Goal: Information Seeking & Learning: Learn about a topic

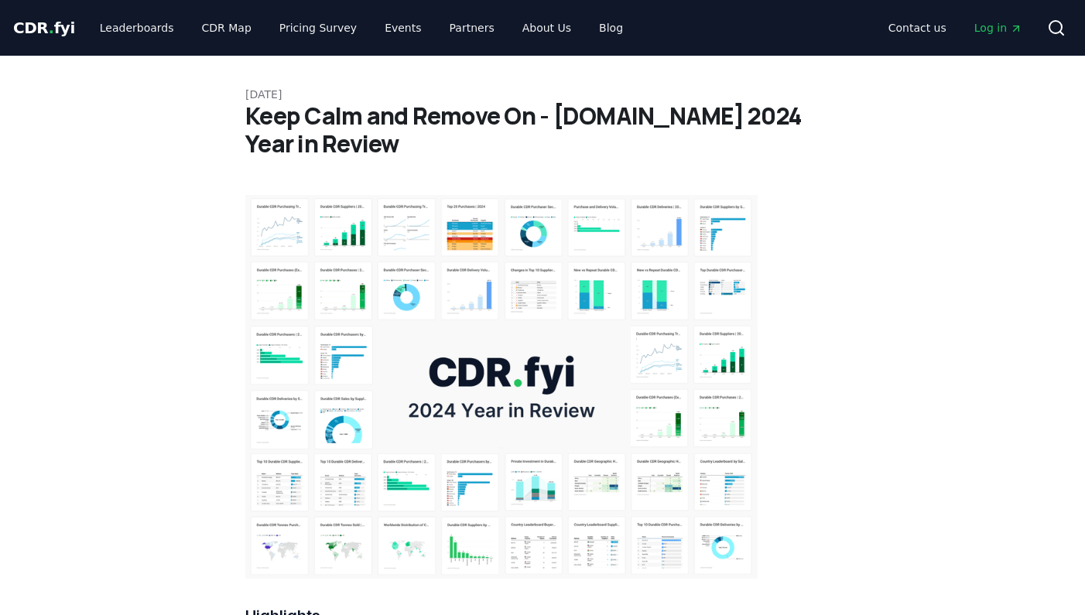
scroll to position [590, 0]
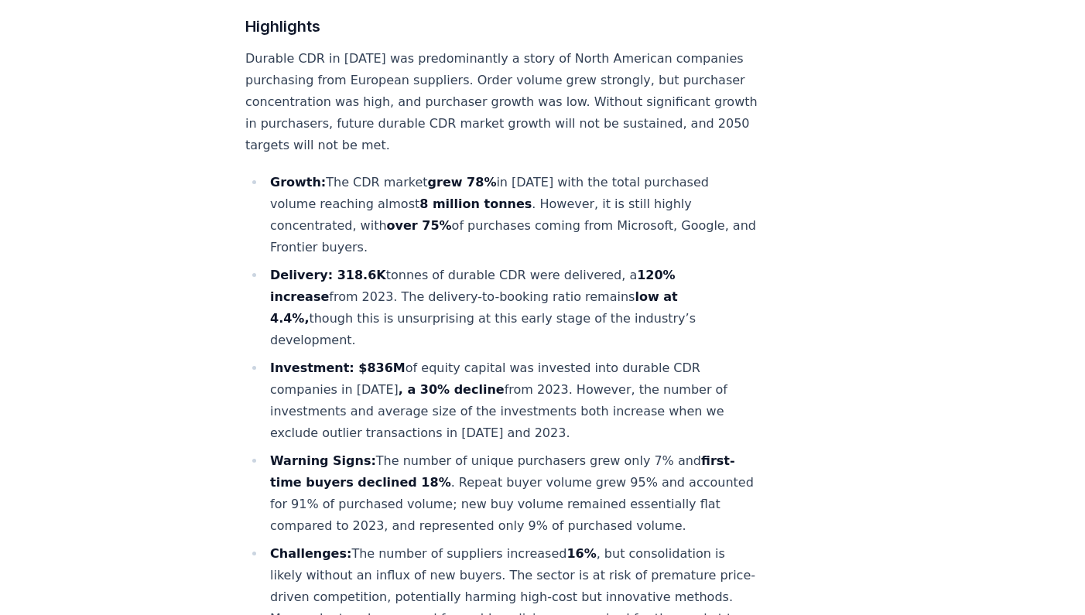
click at [447, 83] on p "Durable CDR in [DATE] was predominantly a story of North American companies pur…" at bounding box center [501, 102] width 512 height 108
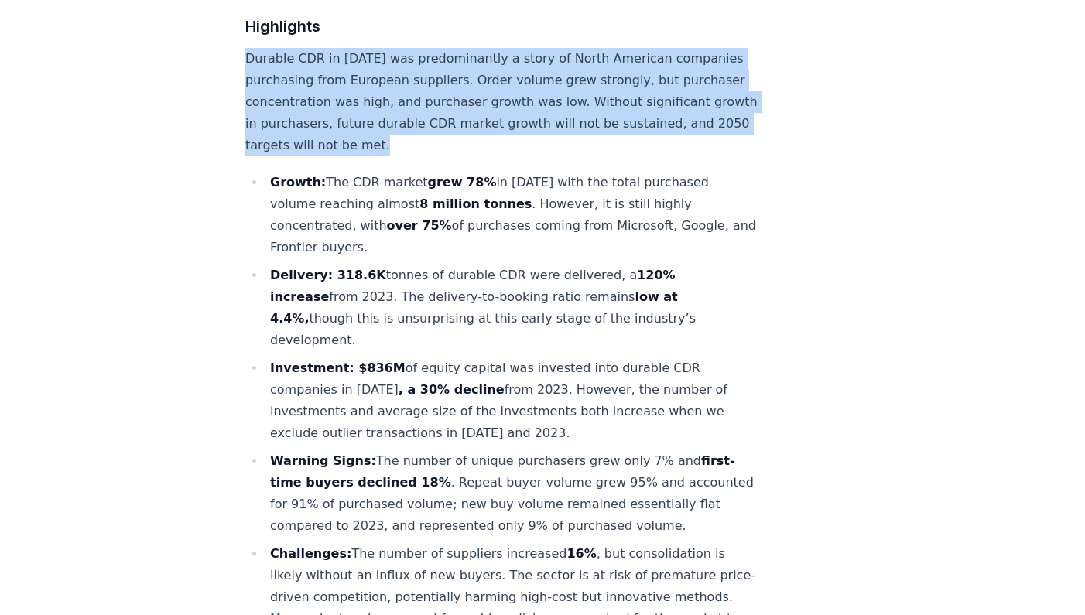
click at [441, 102] on p "Durable CDR in [DATE] was predominantly a story of North American companies pur…" at bounding box center [501, 102] width 512 height 108
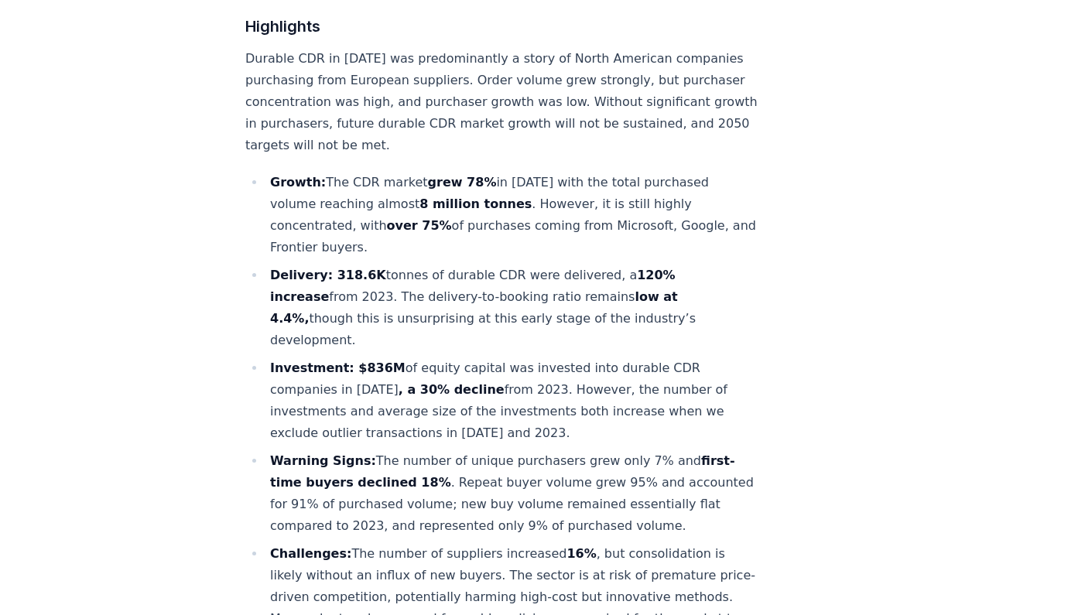
click at [441, 102] on p "Durable CDR in [DATE] was predominantly a story of North American companies pur…" at bounding box center [501, 102] width 512 height 108
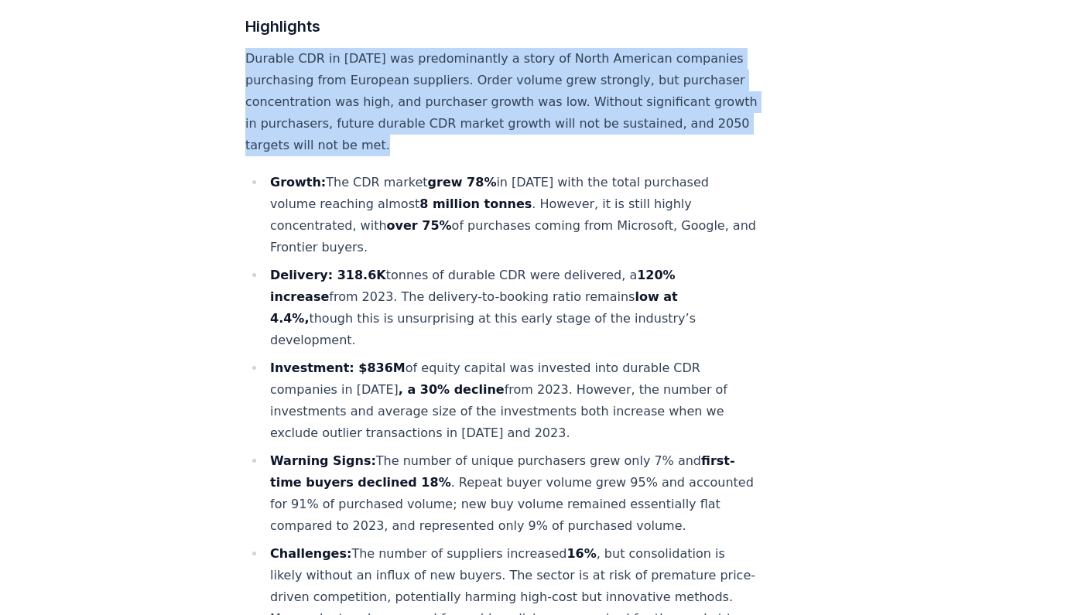
click at [452, 75] on p "Durable CDR in [DATE] was predominantly a story of North American companies pur…" at bounding box center [501, 102] width 512 height 108
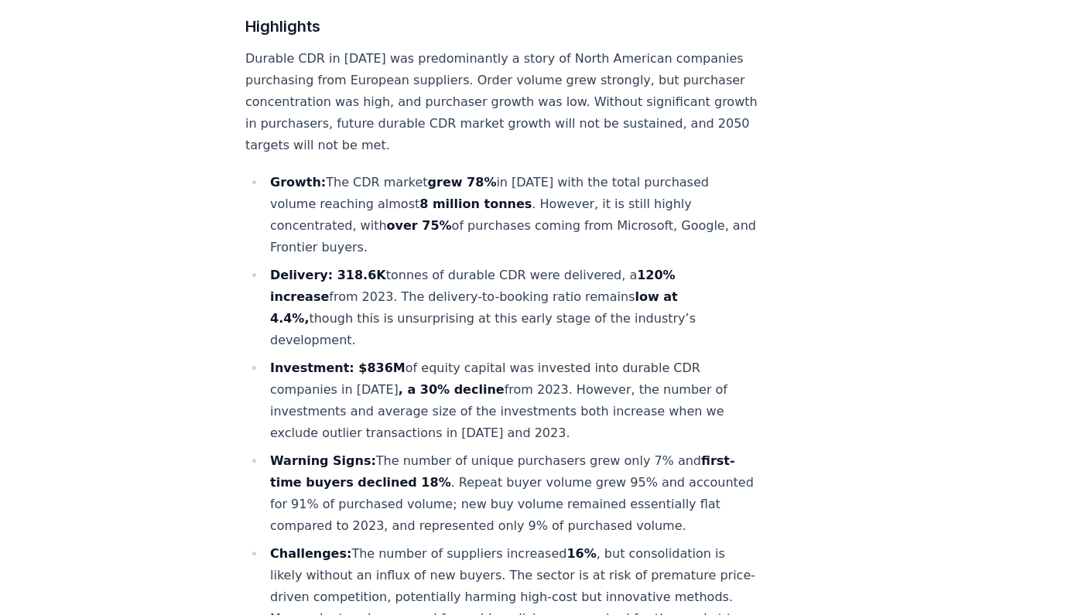
click at [414, 172] on li "Growth: The CDR market grew 78% in [DATE] with the total purchased volume reach…" at bounding box center [511, 215] width 492 height 87
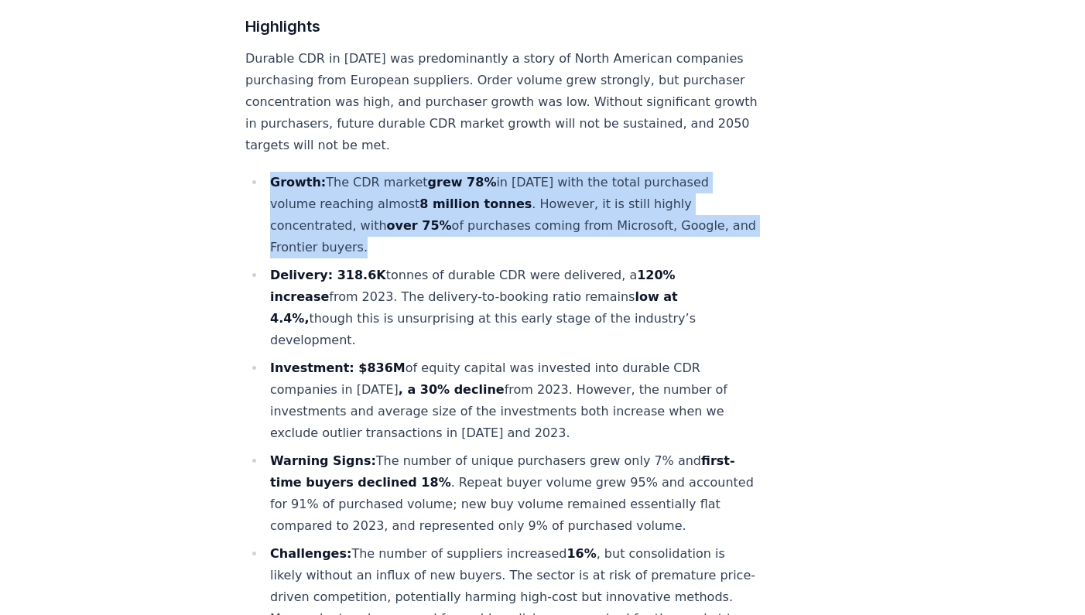
click at [422, 197] on strong "8 million tonnes" at bounding box center [475, 204] width 112 height 15
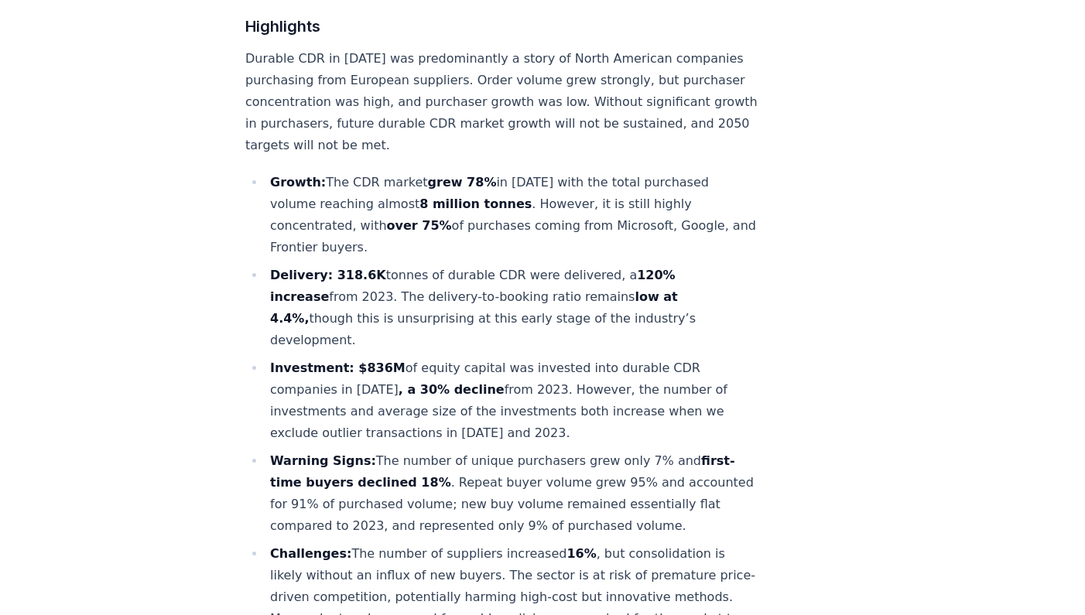
click at [422, 197] on strong "8 million tonnes" at bounding box center [475, 204] width 112 height 15
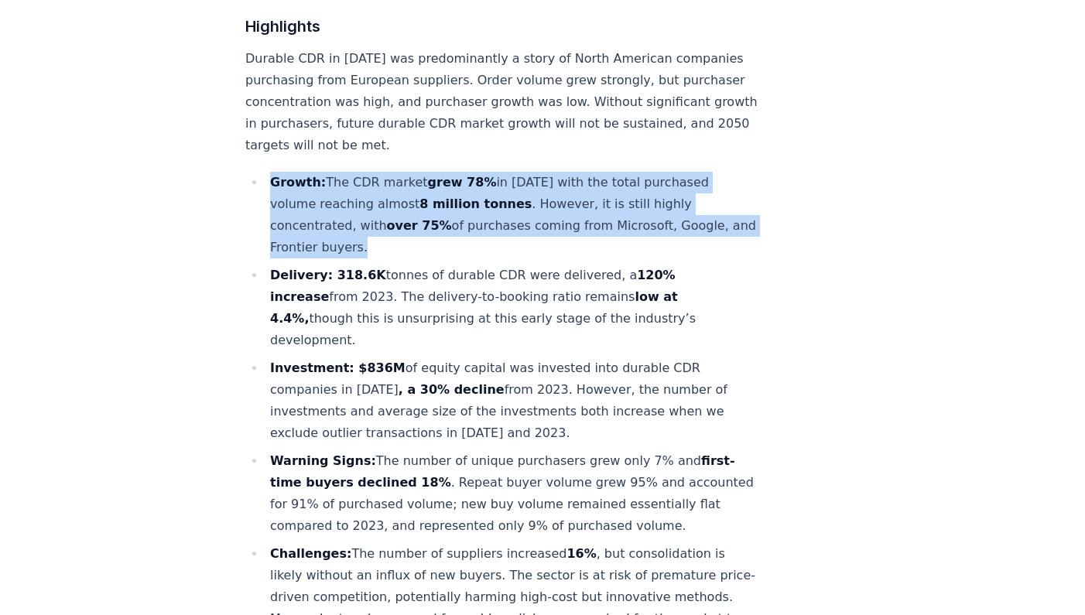
click at [423, 204] on li "Growth: The CDR market grew 78% in [DATE] with the total purchased volume reach…" at bounding box center [511, 215] width 492 height 87
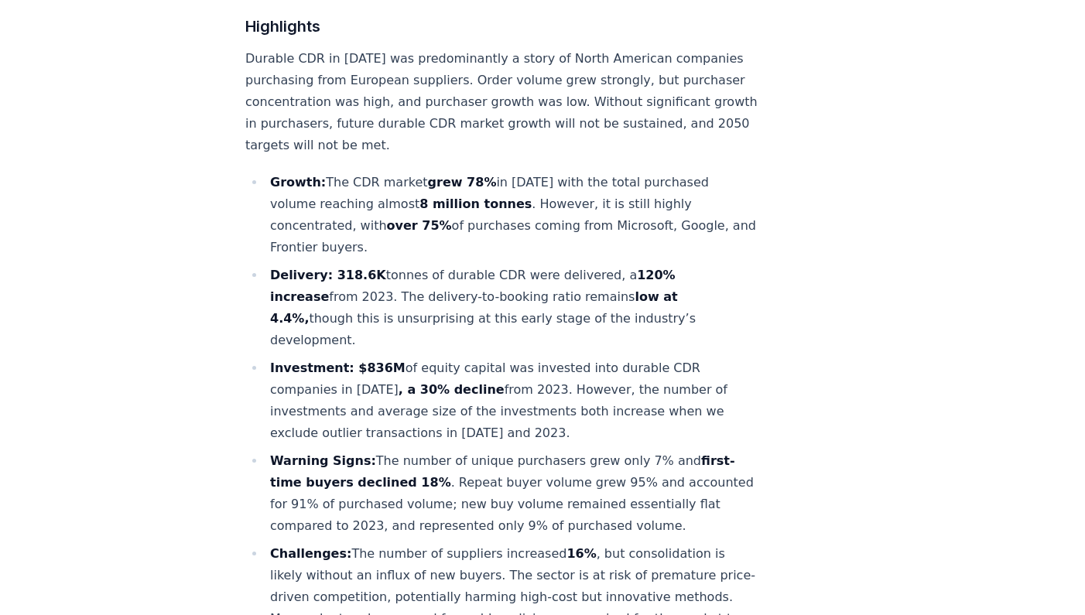
click at [423, 204] on li "Growth: The CDR market grew 78% in [DATE] with the total purchased volume reach…" at bounding box center [511, 215] width 492 height 87
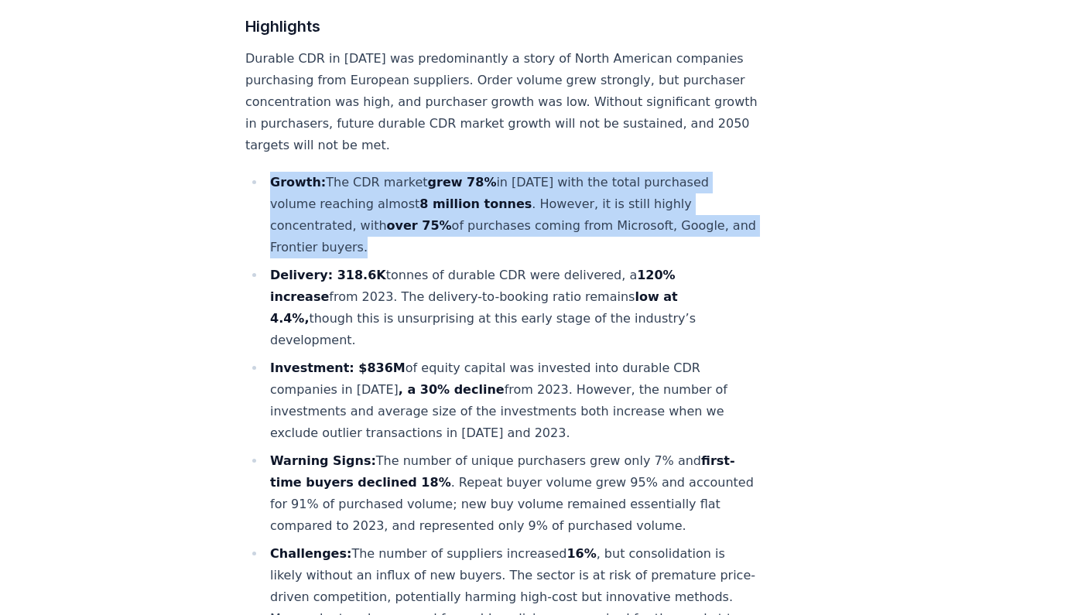
click at [426, 265] on li "Delivery: 318.6K tonnes of durable CDR were delivered, a 120% increase from 202…" at bounding box center [511, 308] width 492 height 87
